Goal: Task Accomplishment & Management: Use online tool/utility

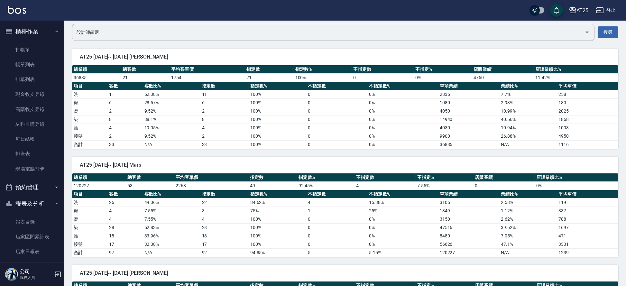
scroll to position [142, 0]
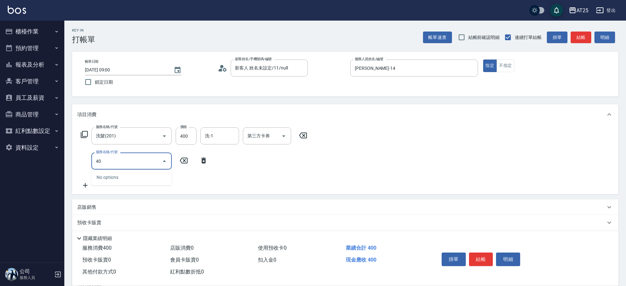
type input "401"
type input "70"
type input "剪髮(401)"
type input "40"
type input "400"
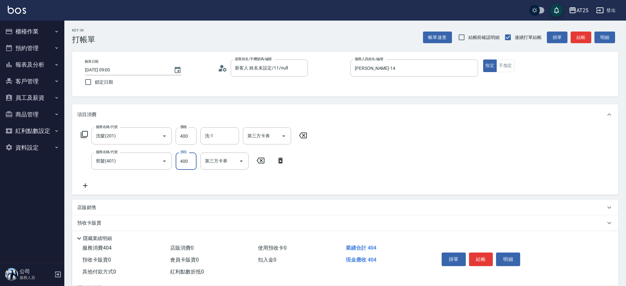
type input "80"
type input "400"
click at [622, 51] on div "Key In 打帳單 帳單速查 結帳前確認明細 連續打單結帳 掛單 結帳 明細 帳單日期 2025/08/24 09:00 鎖定日期 顧客姓名/手機號碼/編號…" at bounding box center [344, 187] width 561 height 333
click at [486, 259] on button "結帳" at bounding box center [481, 259] width 24 height 14
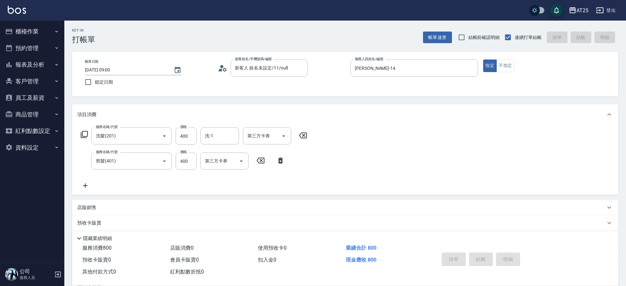
type input "2025/08/24 11:49"
type input "0"
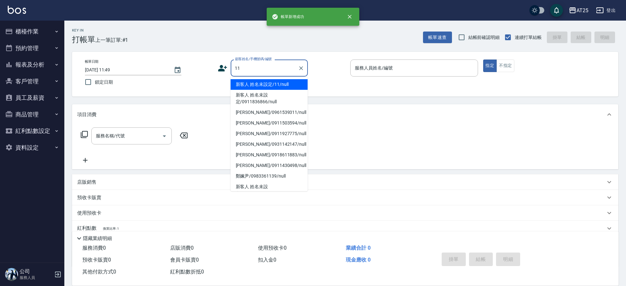
type input "新客人 姓名未設定/11/null"
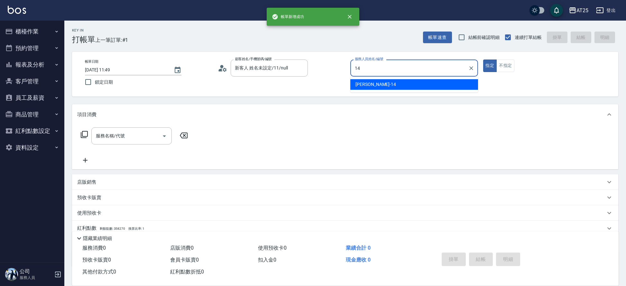
type input "Ken-14"
type button "true"
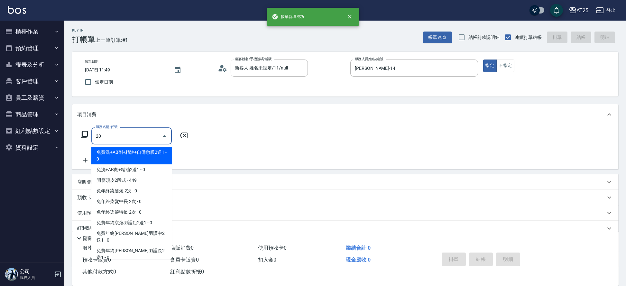
type input "201"
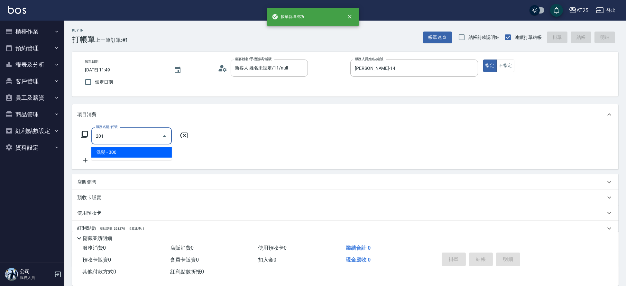
type input "30"
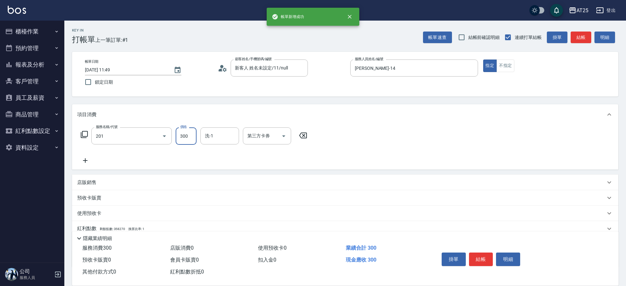
type input "洗髮(201)"
type input "0"
type input "40"
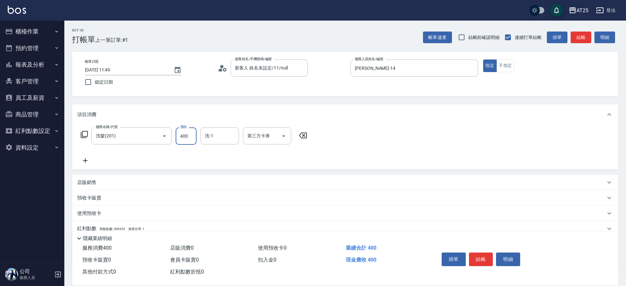
type input "400"
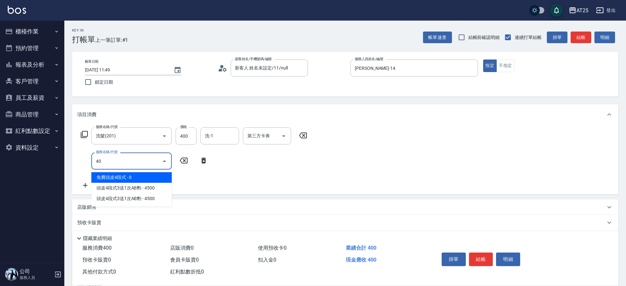
type input "401"
type input "70"
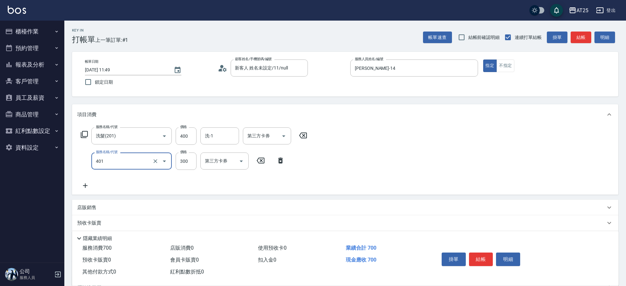
type input "剪髮(401)"
type input "40"
type input "80"
type input "400"
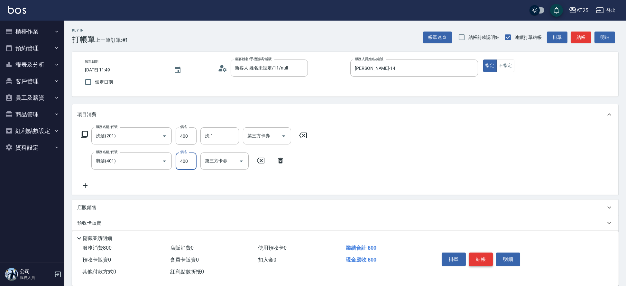
click at [484, 257] on button "結帳" at bounding box center [481, 259] width 24 height 14
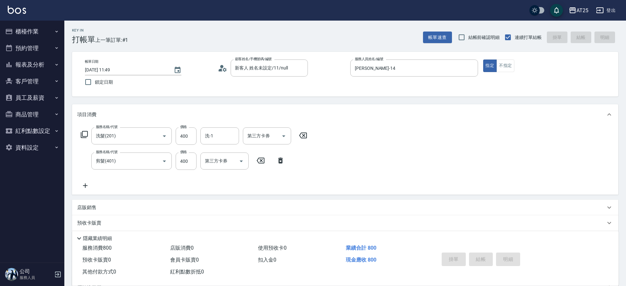
type input "0"
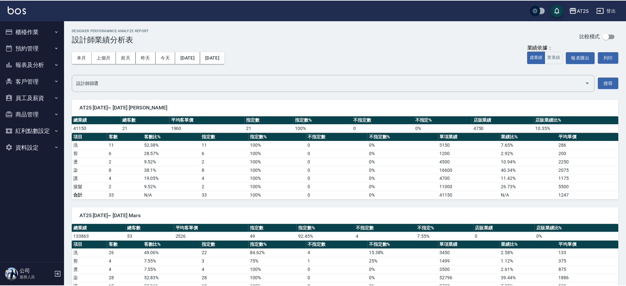
scroll to position [51, 0]
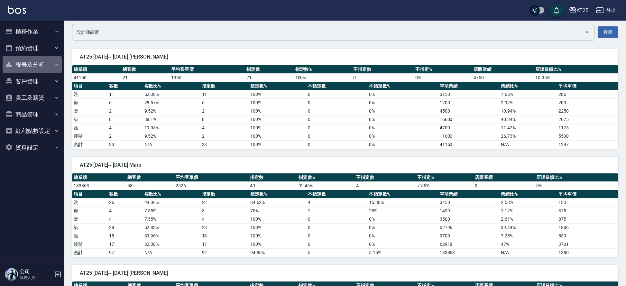
click at [41, 68] on button "報表及分析" at bounding box center [32, 64] width 59 height 17
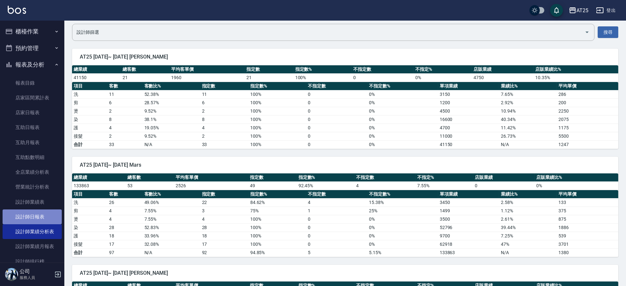
click at [43, 214] on link "設計師日報表" at bounding box center [32, 216] width 59 height 15
